Goal: Information Seeking & Learning: Find specific fact

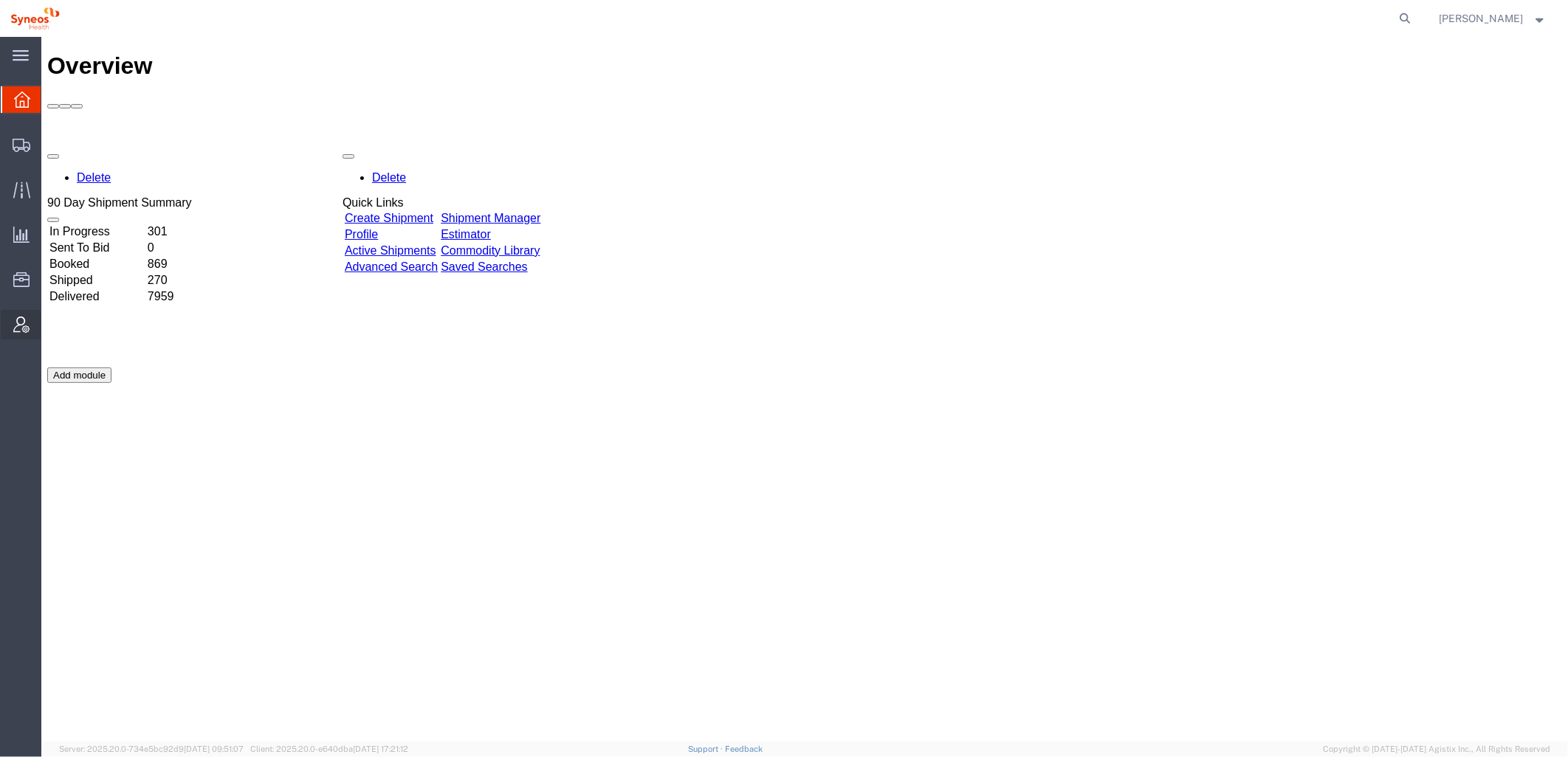
click at [30, 320] on div at bounding box center [22, 325] width 41 height 30
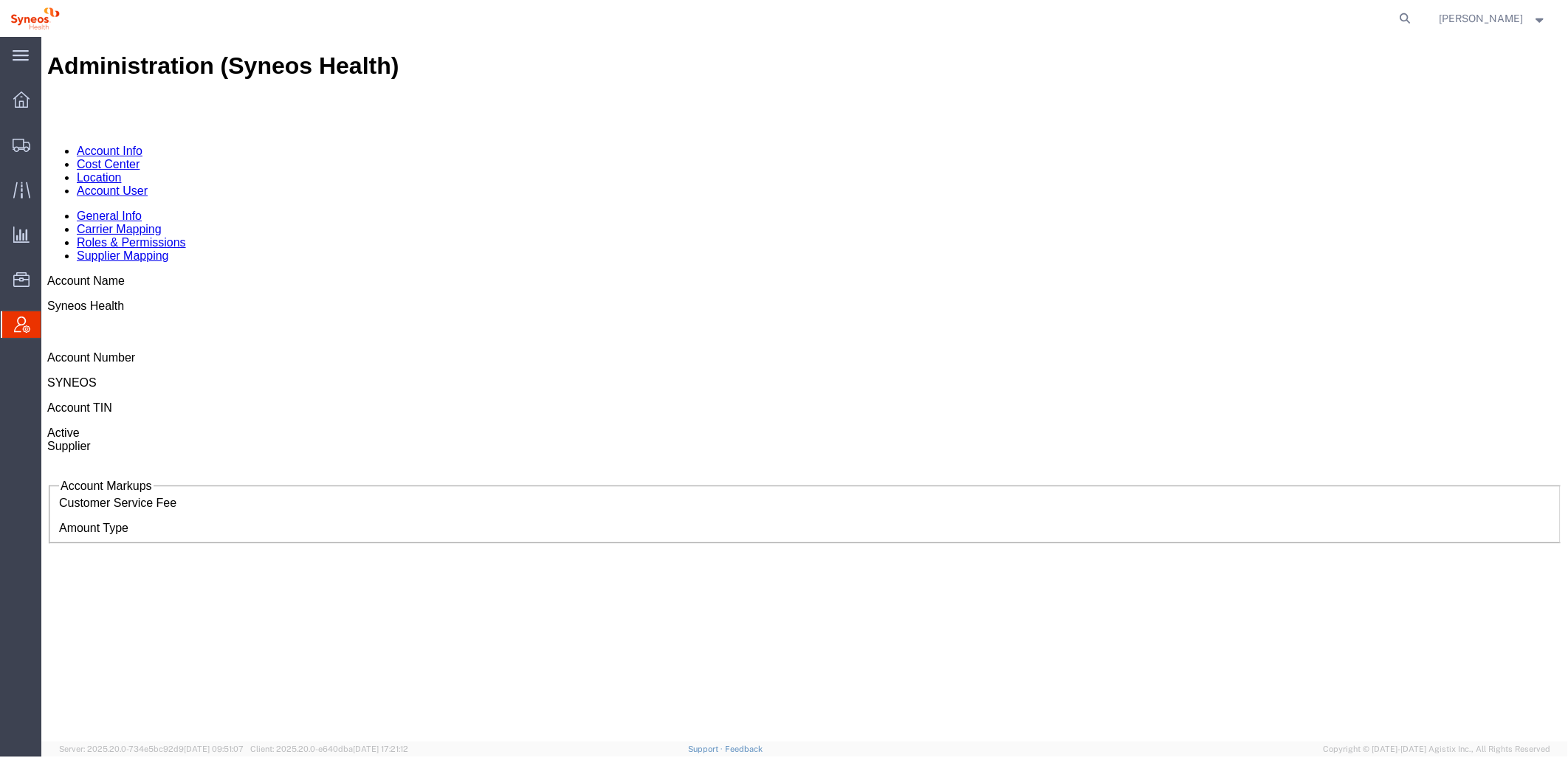
click at [139, 158] on link "Cost Center" at bounding box center [107, 163] width 63 height 13
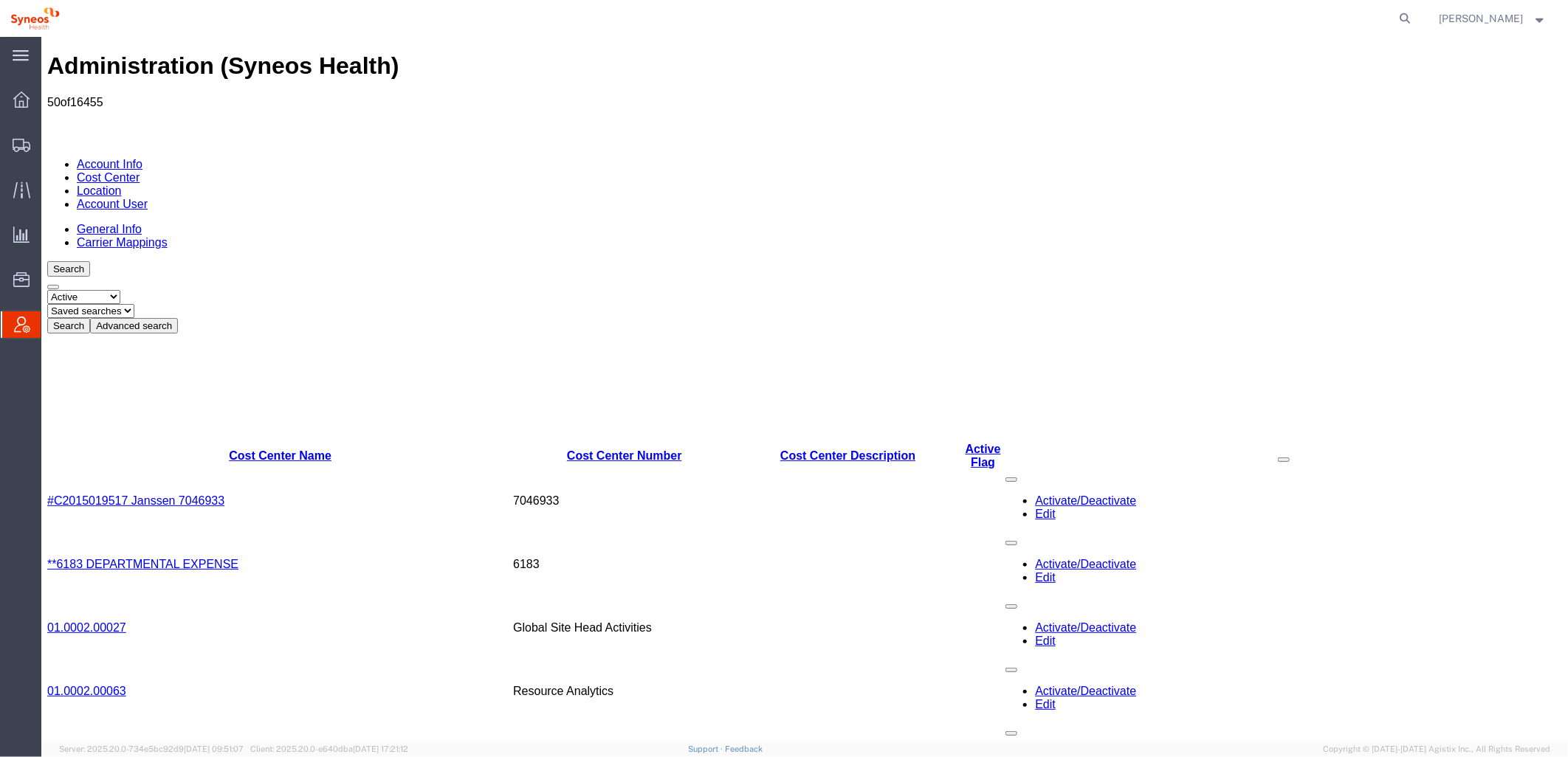
click at [177, 317] on button "Advanced search" at bounding box center [133, 325] width 88 height 16
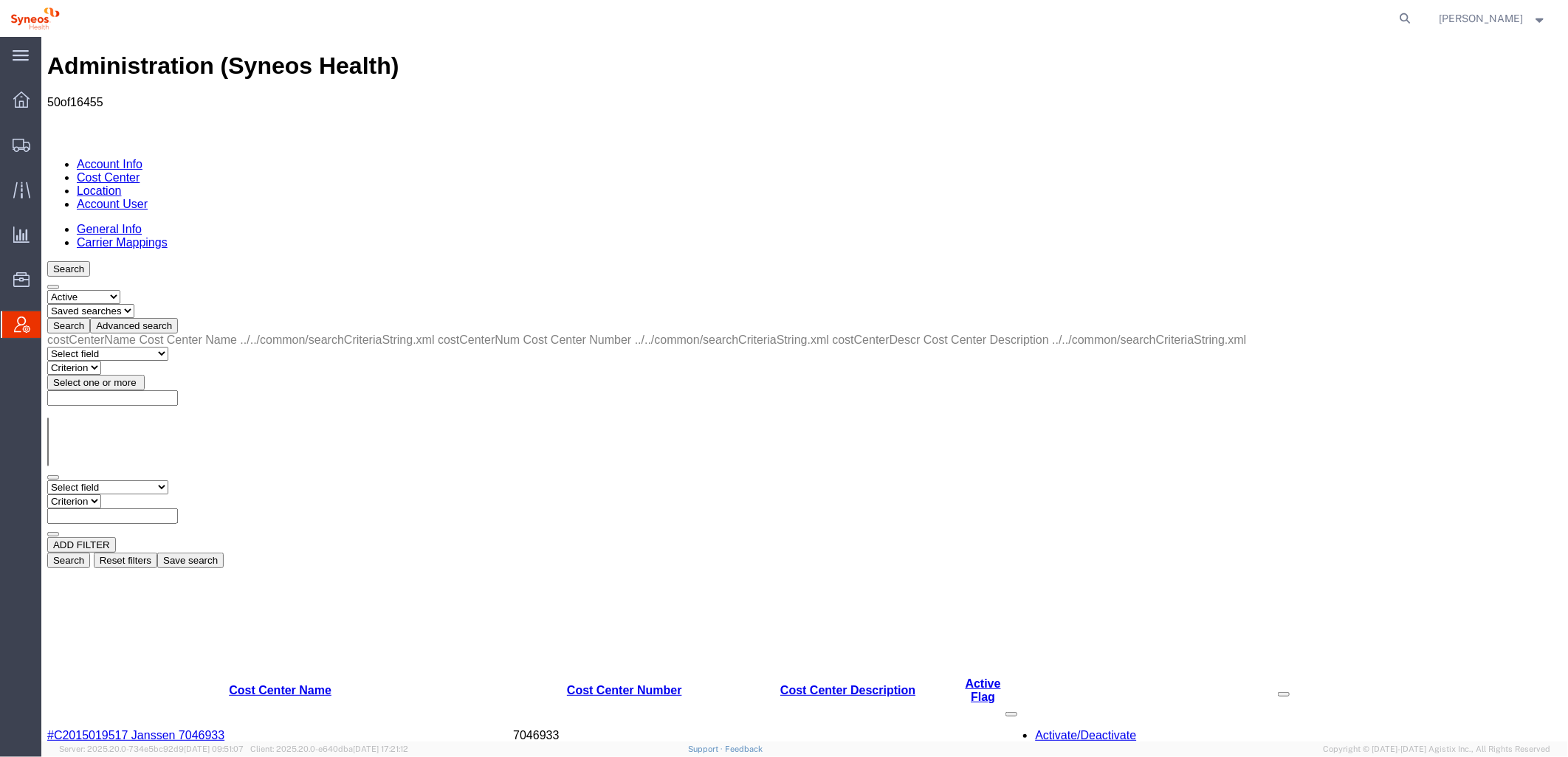
click at [118, 289] on select "Select status Active All Inactive" at bounding box center [83, 296] width 73 height 14
select select "ALL"
click at [46, 289] on select "Select status Active All Inactive" at bounding box center [83, 296] width 73 height 14
click at [137, 479] on select "Select field Cost Center Description Cost Center Name Cost Center Number" at bounding box center [106, 486] width 121 height 14
select select "costCenterDescr"
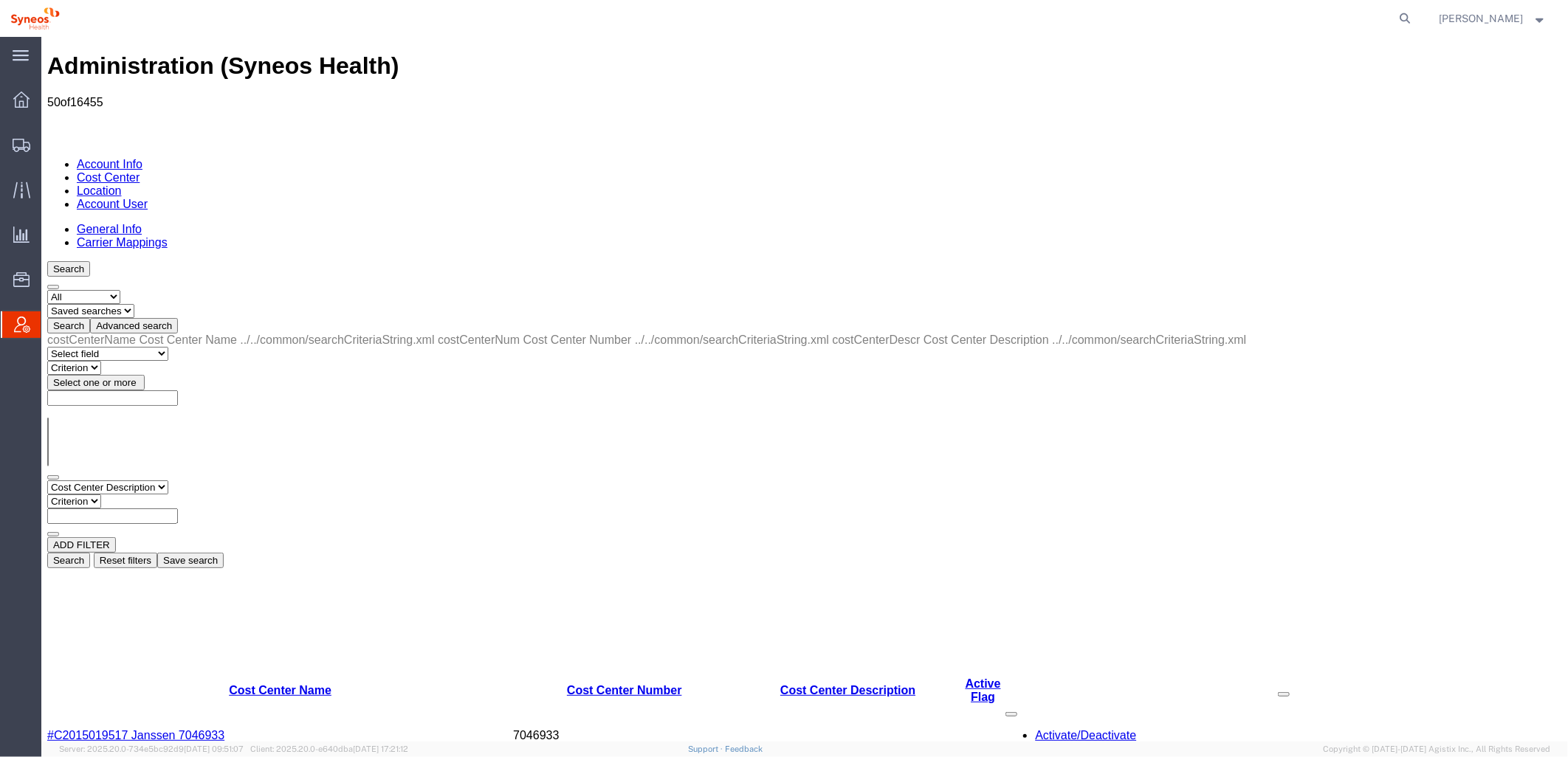
click at [46, 479] on select "Select field Cost Center Description Cost Center Name Cost Center Number" at bounding box center [106, 486] width 121 height 14
drag, startPoint x: 284, startPoint y: 230, endPoint x: 268, endPoint y: 233, distance: 16.3
click at [135, 493] on select "Criterion contains does not contain is is blank is not blank starts with" at bounding box center [91, 500] width 89 height 14
select select "contains"
click at [135, 493] on select "Criterion contains does not contain is is blank is not blank starts with" at bounding box center [91, 500] width 89 height 14
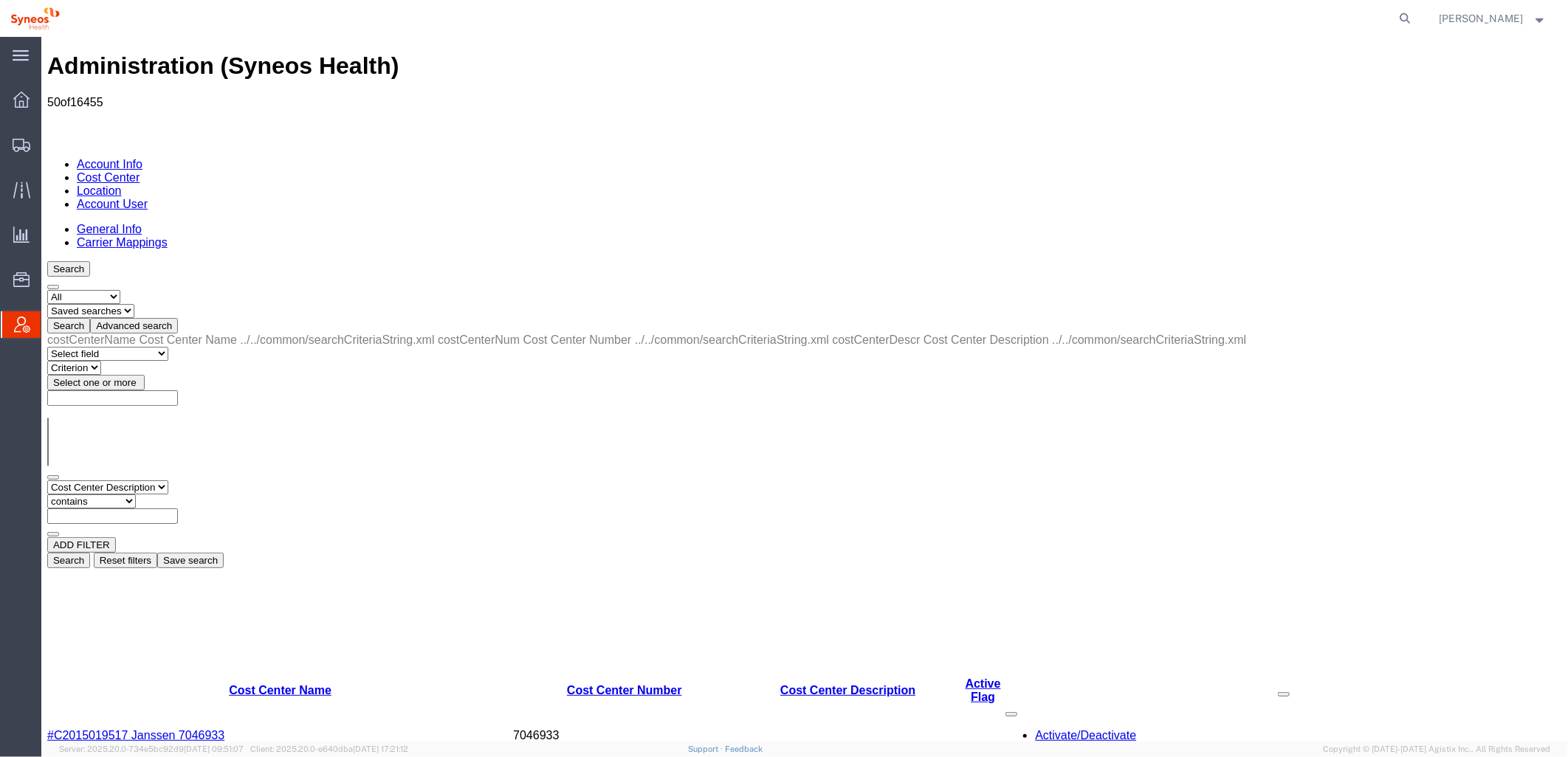
paste input "7073643 - GSWLA.CL.BridgeBio.BRIACO.25.P7"
click at [90, 552] on button "Search" at bounding box center [67, 560] width 42 height 16
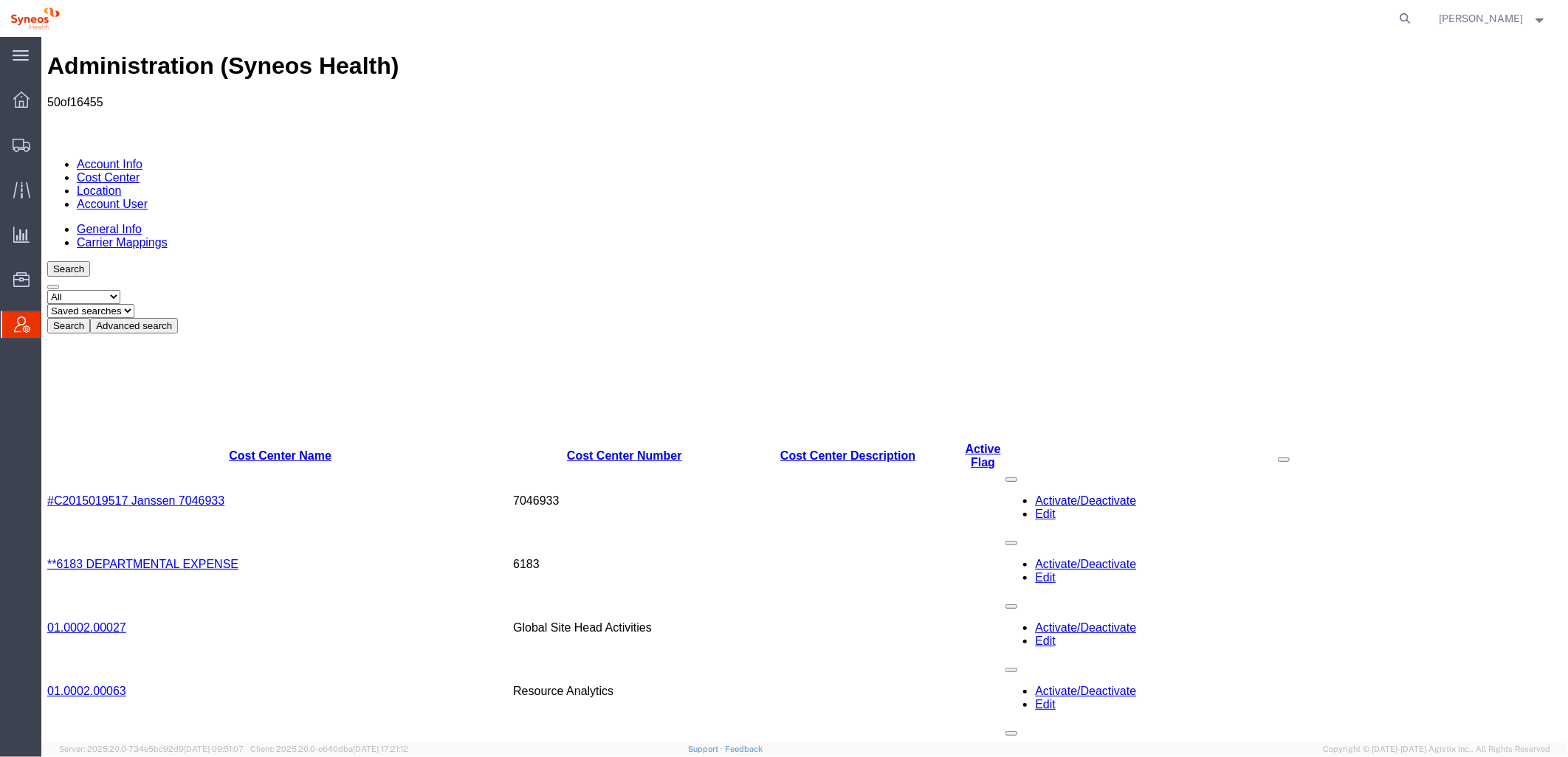
scroll to position [0, 0]
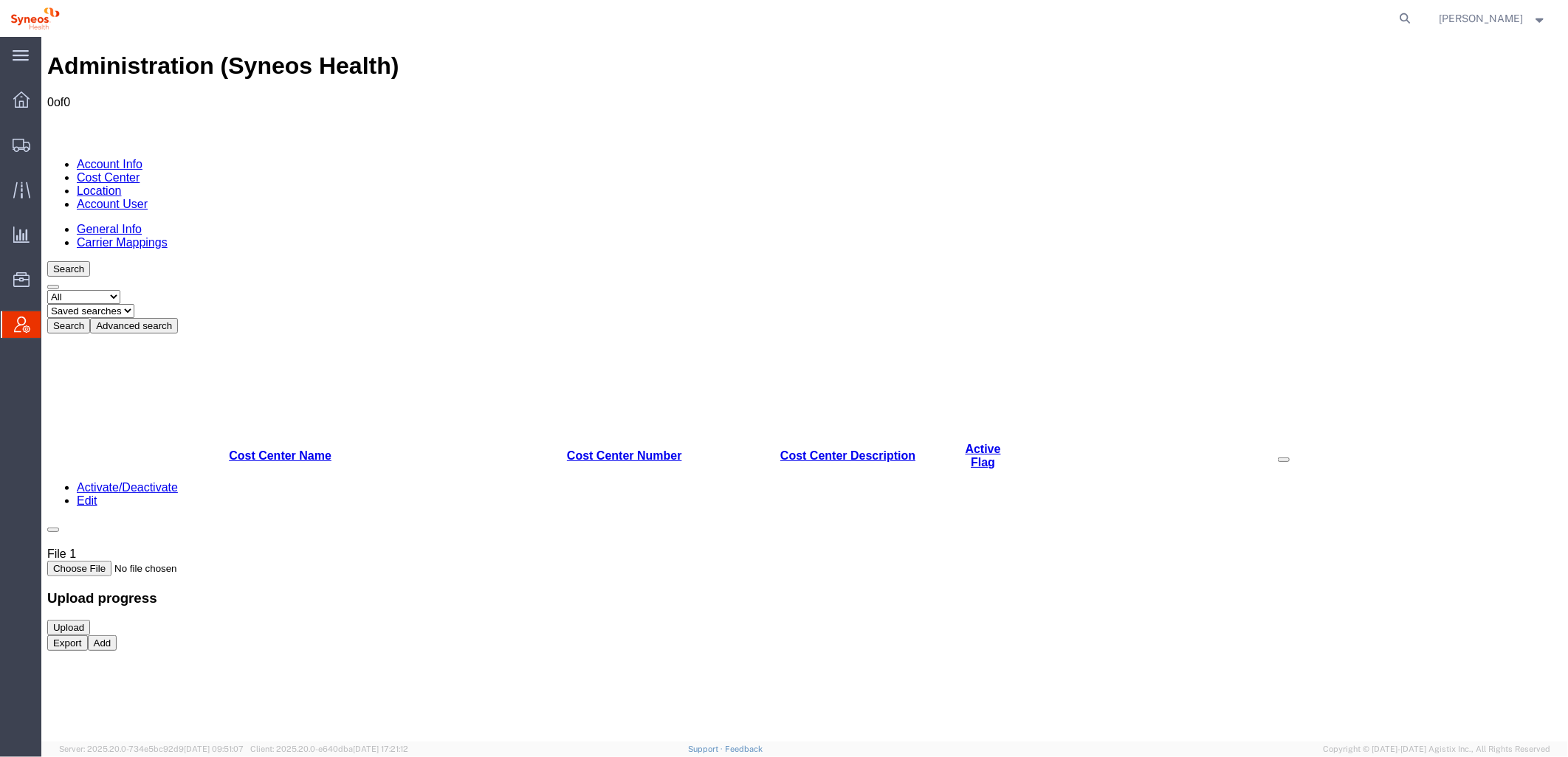
click at [177, 317] on button "Advanced search" at bounding box center [133, 325] width 88 height 16
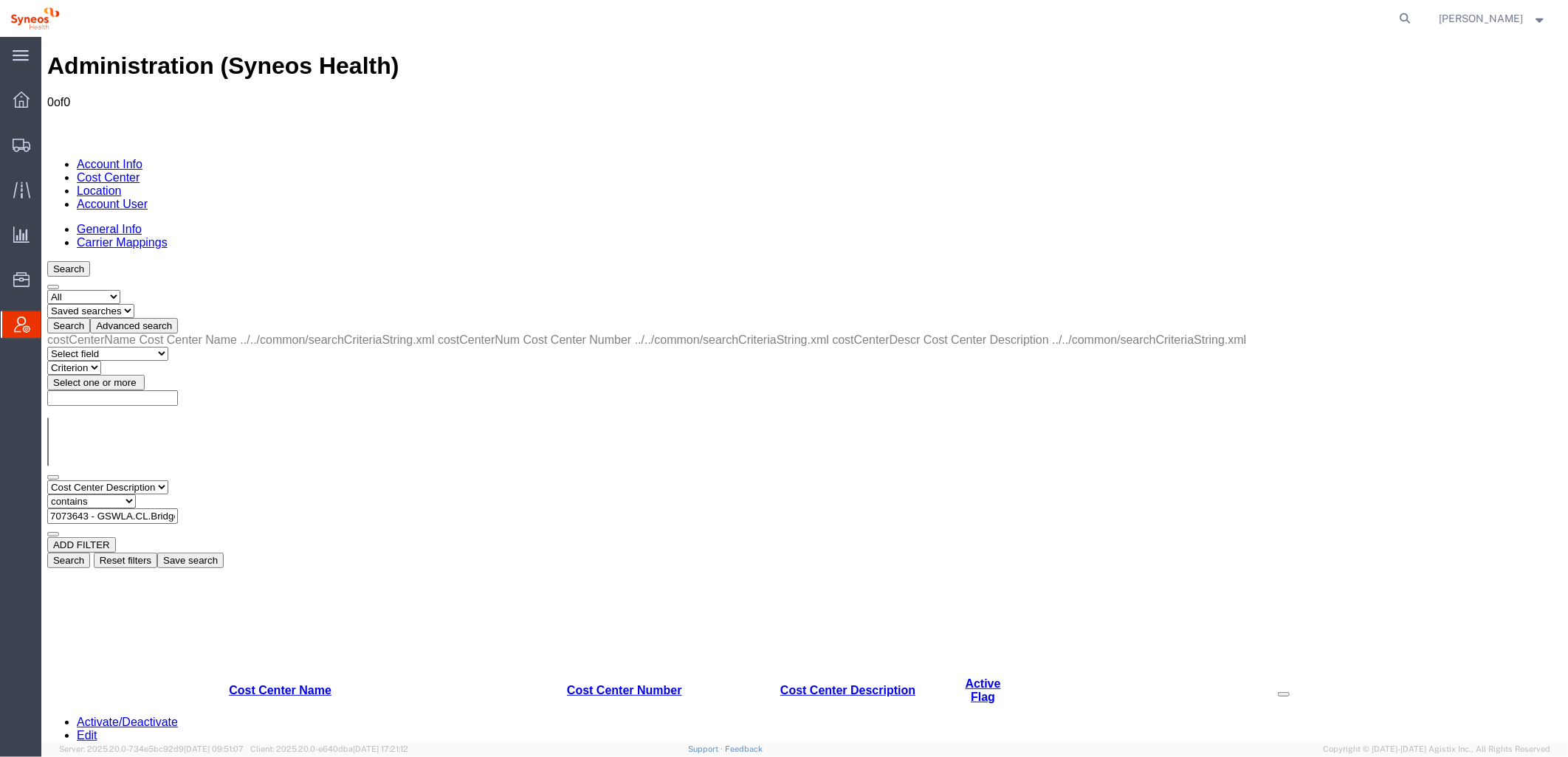
scroll to position [0, 97]
drag, startPoint x: 347, startPoint y: 225, endPoint x: 531, endPoint y: 221, distance: 184.0
click at [531, 479] on div "Select field Cost Center Description Cost Center Name Cost Center Number Criter…" at bounding box center [804, 508] width 1515 height 57
type input "7073643"
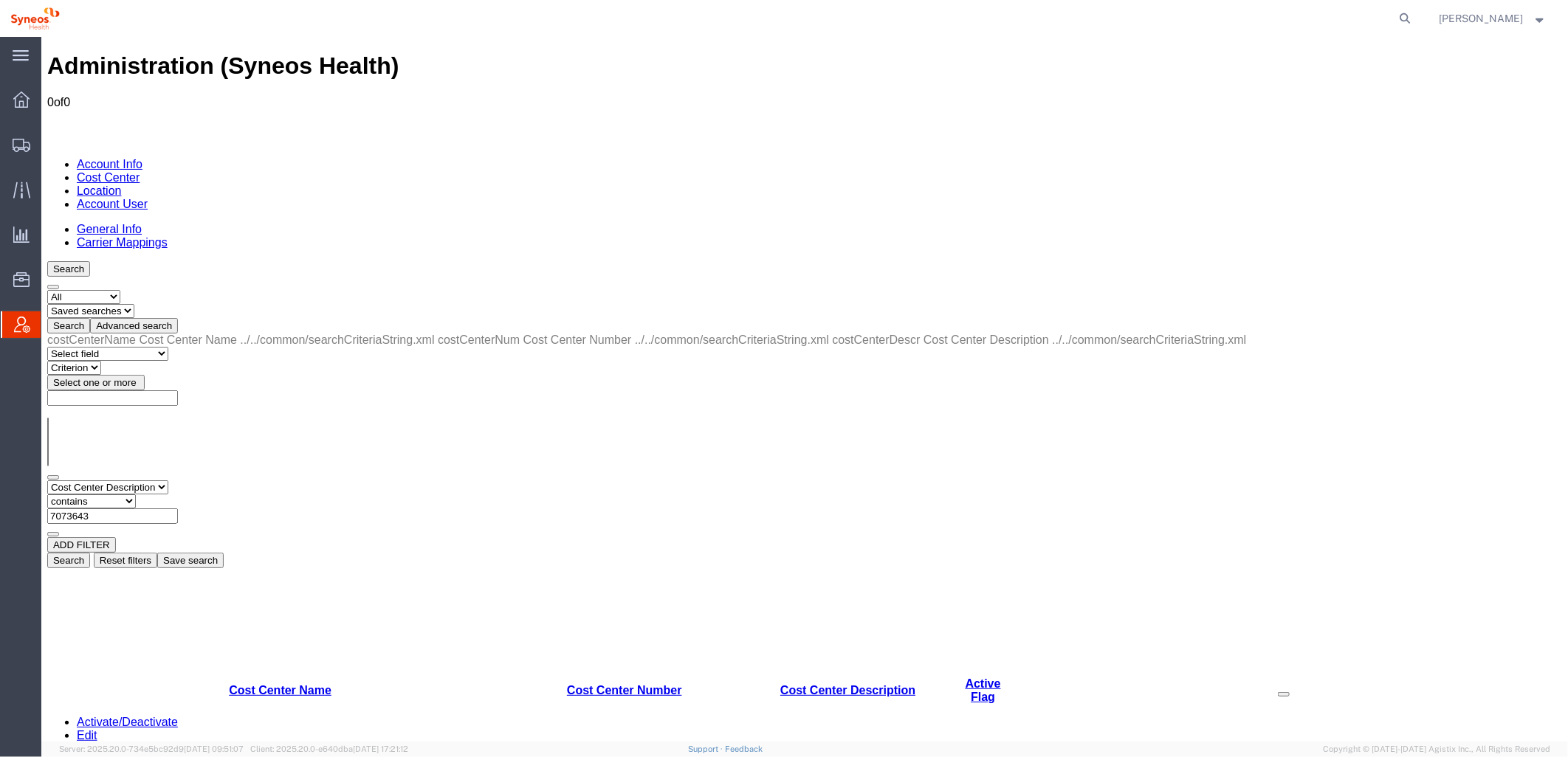
click at [90, 552] on button "Search" at bounding box center [67, 560] width 42 height 16
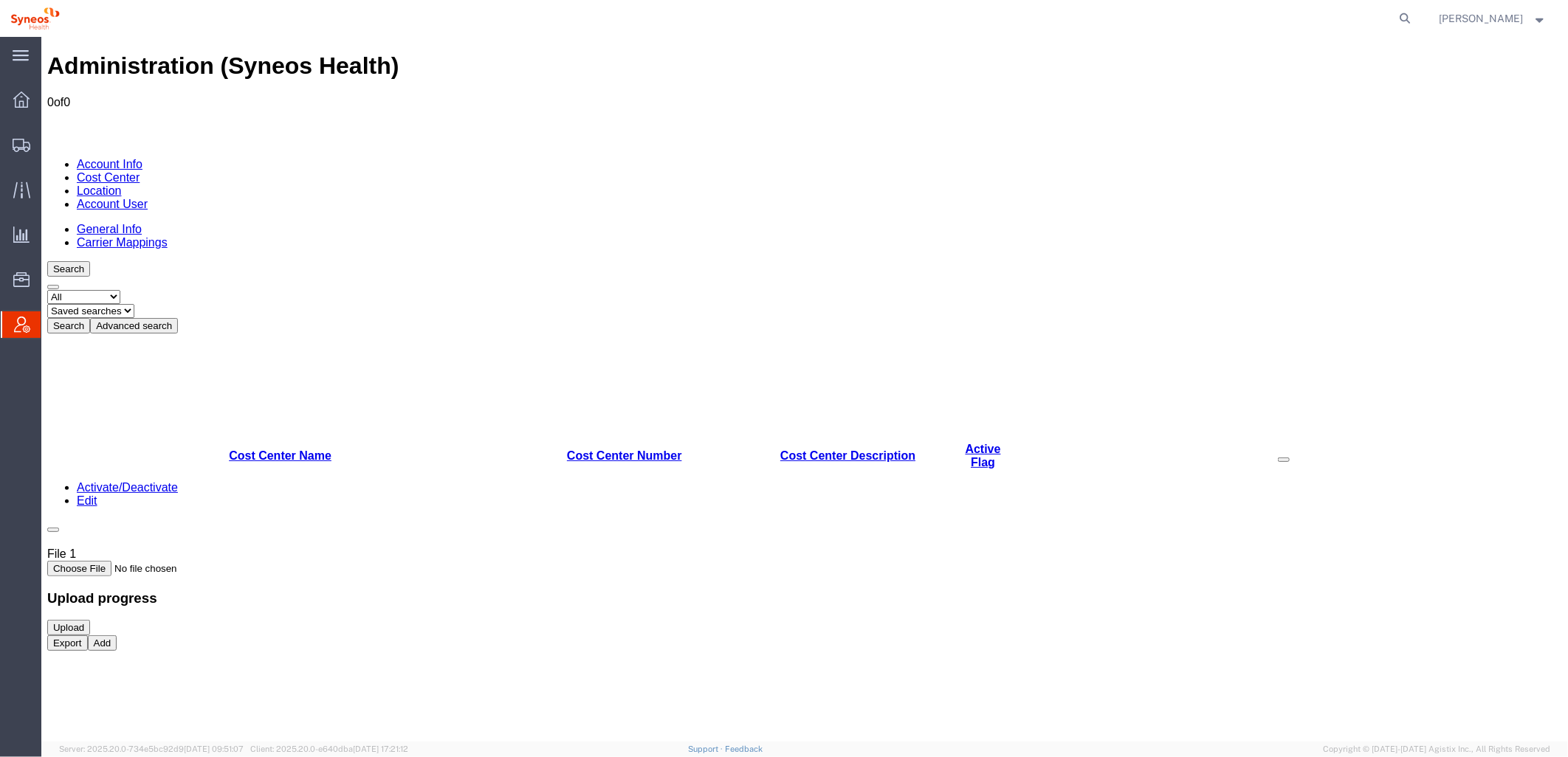
click at [177, 317] on button "Advanced search" at bounding box center [133, 325] width 88 height 16
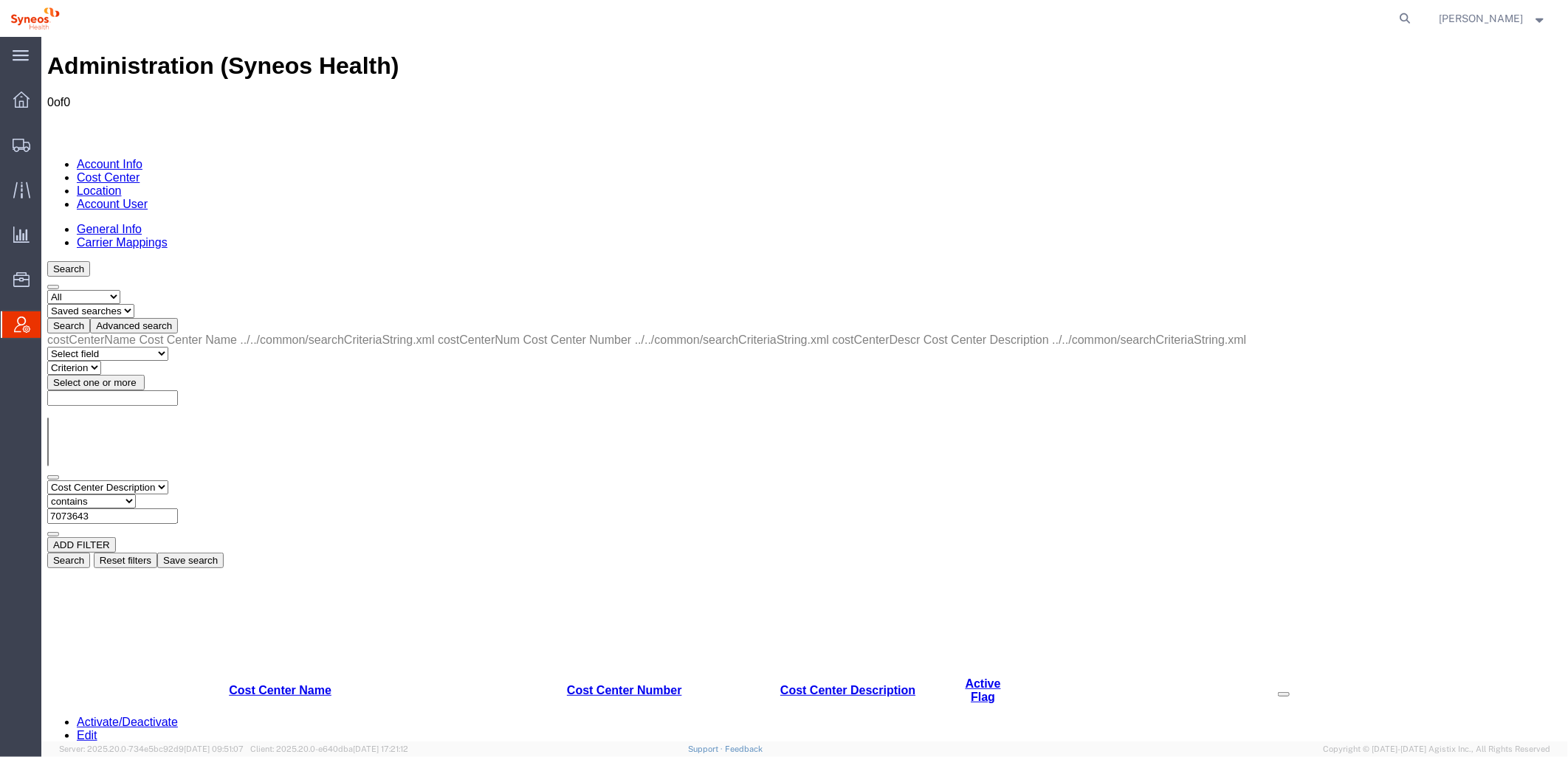
click at [167, 479] on select "Select field Cost Center Description Cost Center Name Cost Center Number" at bounding box center [106, 486] width 121 height 14
select select "costCenterNum"
click at [46, 479] on select "Select field Cost Center Description Cost Center Name Cost Center Number" at bounding box center [106, 486] width 121 height 14
paste input "7073643 - GSWLA.CL.BridgeBio.BRIACO.25.P7"
drag, startPoint x: 391, startPoint y: 221, endPoint x: 240, endPoint y: 217, distance: 151.1
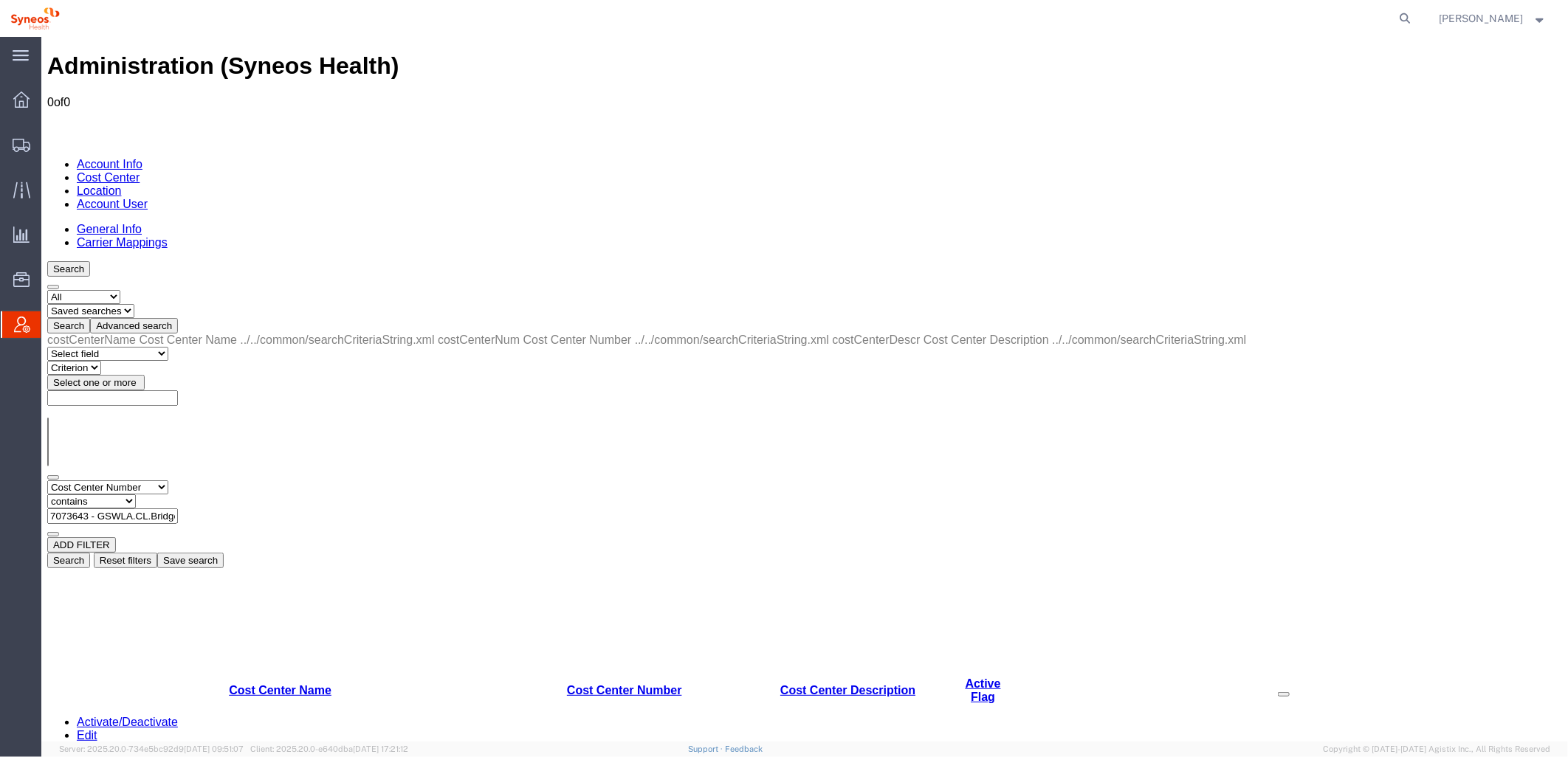
click at [240, 479] on div "Select field Cost Center Description Cost Center Name Cost Center Number Criter…" at bounding box center [804, 508] width 1515 height 57
drag, startPoint x: 347, startPoint y: 228, endPoint x: 654, endPoint y: 228, distance: 307.0
click at [654, 479] on div "Select field Cost Center Description Cost Center Name Cost Center Number Criter…" at bounding box center [804, 508] width 1515 height 57
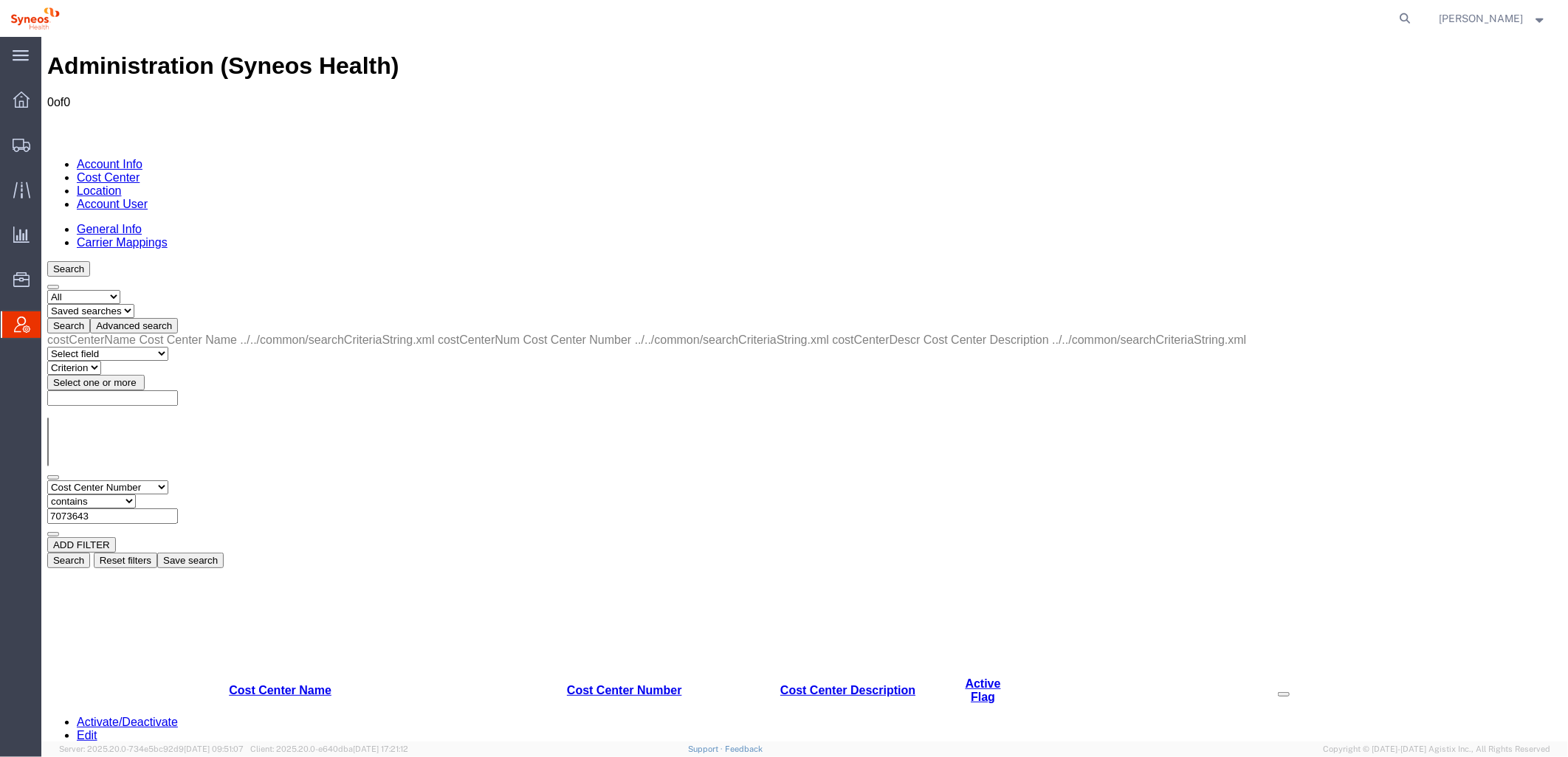
type input "7073643"
drag, startPoint x: 1323, startPoint y: 253, endPoint x: 1253, endPoint y: 296, distance: 82.2
click at [90, 552] on button "Search" at bounding box center [67, 560] width 42 height 16
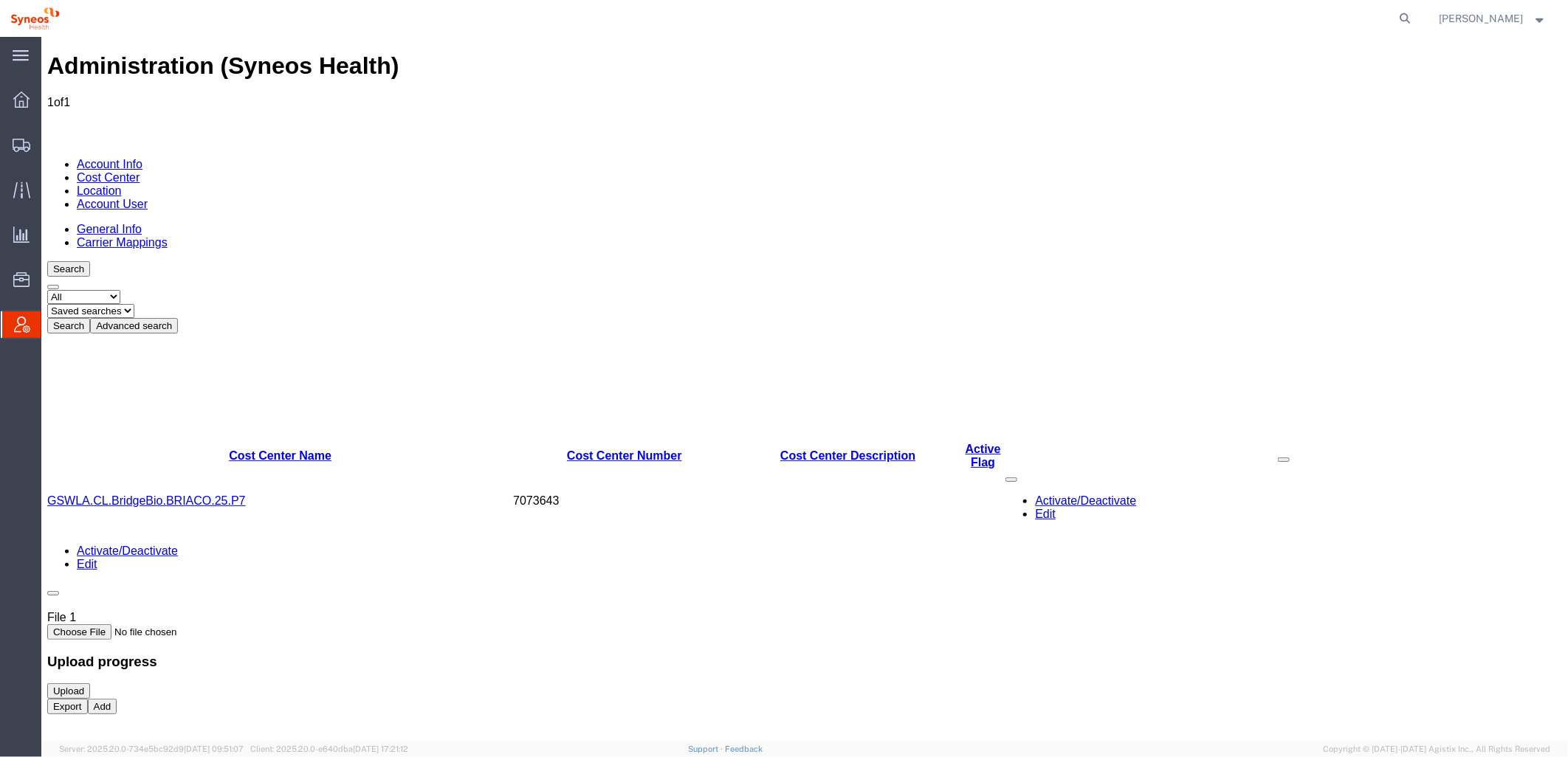
click at [276, 468] on div "Administration (Syneos Health) 1 of 1 Account Info Cost Center Location Account…" at bounding box center [804, 404] width 1515 height 705
click at [353, 332] on div "Administration (Syneos Health) 1 of 1 Account Info Cost Center Location Account…" at bounding box center [804, 404] width 1515 height 705
drag, startPoint x: 283, startPoint y: 302, endPoint x: 274, endPoint y: 232, distance: 70.6
click at [274, 232] on div "Administration (Syneos Health) 1 of 1 Account Info Cost Center Location Account…" at bounding box center [804, 404] width 1515 height 705
drag, startPoint x: 274, startPoint y: 232, endPoint x: 294, endPoint y: 302, distance: 72.8
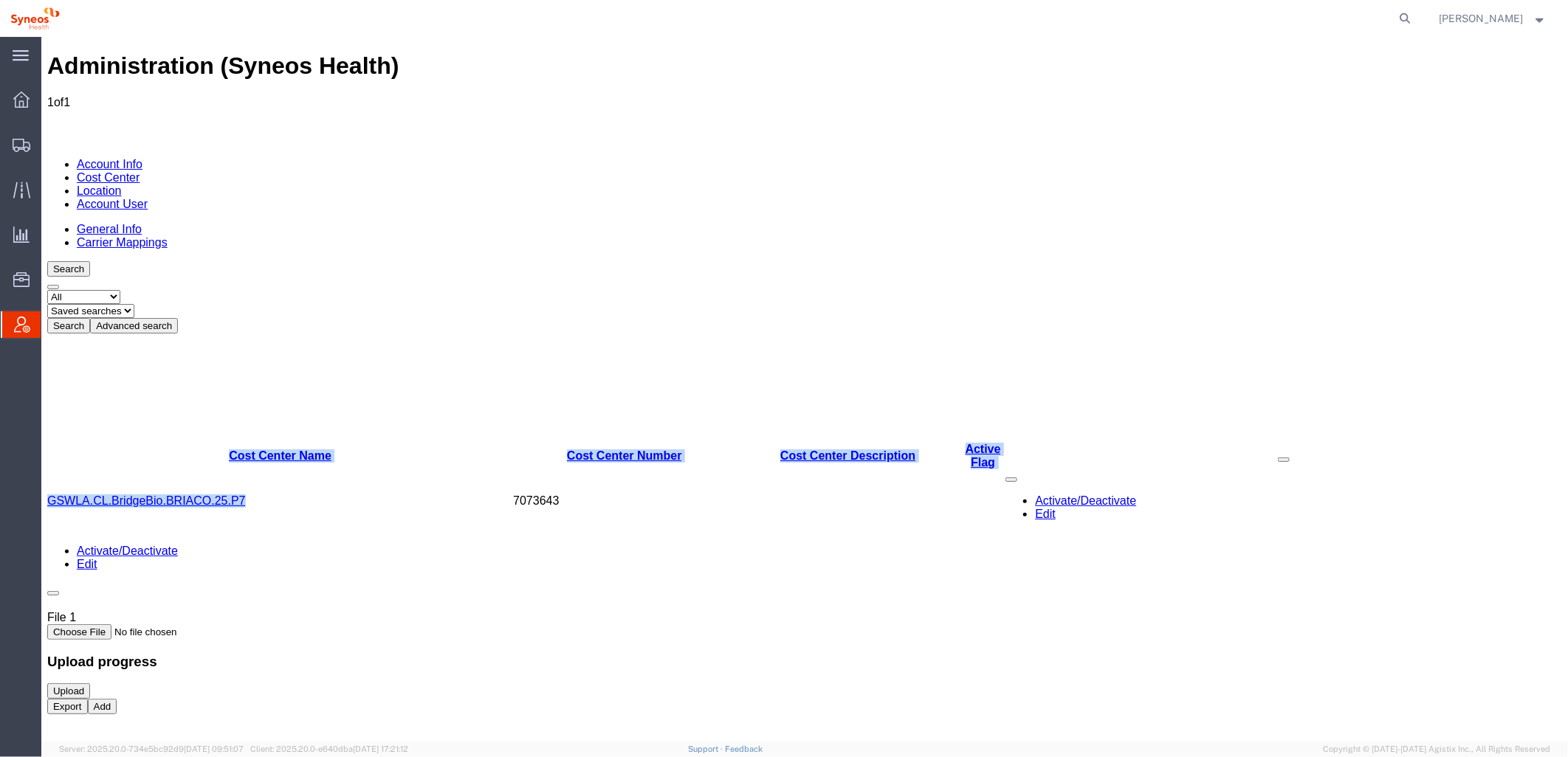
click at [294, 307] on div "Administration (Syneos Health) 1 of 1 Account Info Cost Center Location Account…" at bounding box center [804, 404] width 1515 height 705
click at [241, 338] on div "Administration (Syneos Health) 1 of 1 Account Info Cost Center Location Account…" at bounding box center [804, 404] width 1515 height 705
click at [93, 361] on div "Administration (Syneos Health) 1 of 1 Account Info Cost Center Location Account…" at bounding box center [804, 404] width 1515 height 705
click at [121, 325] on div "Administration (Syneos Health) 1 of 1 Account Info Cost Center Location Account…" at bounding box center [804, 404] width 1515 height 705
